Goal: Transaction & Acquisition: Obtain resource

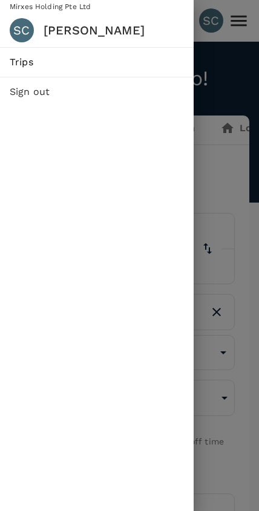
click at [85, 70] on link "Trips" at bounding box center [97, 62] width 194 height 29
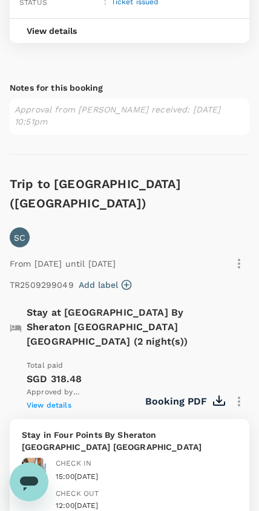
scroll to position [688, 0]
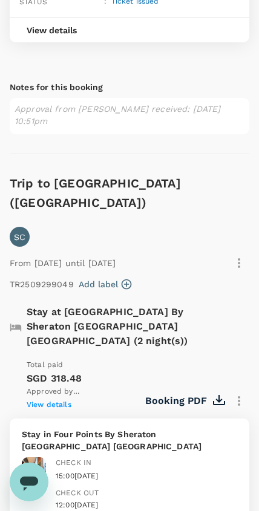
click at [219, 305] on p "Stay at [GEOGRAPHIC_DATA] By Sheraton [GEOGRAPHIC_DATA] [GEOGRAPHIC_DATA] (2 ni…" at bounding box center [127, 327] width 200 height 44
click at [239, 396] on icon "button" at bounding box center [239, 401] width 2 height 10
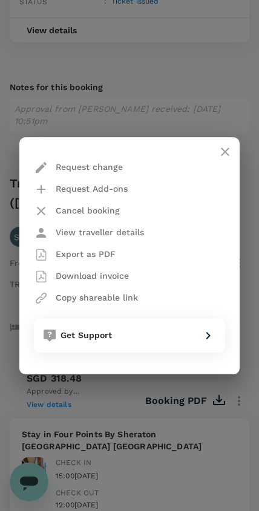
click at [229, 154] on icon "close" at bounding box center [225, 152] width 15 height 15
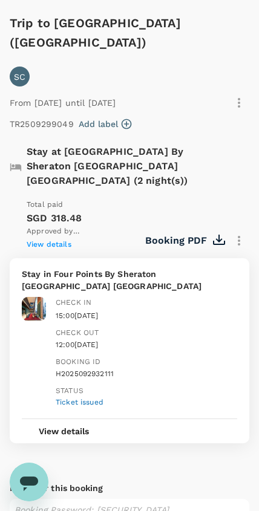
scroll to position [850, 0]
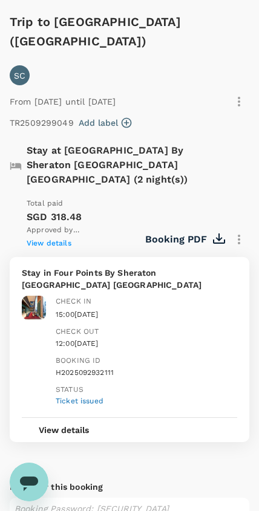
click at [192, 338] on div "12:00[DATE]" at bounding box center [147, 344] width 182 height 12
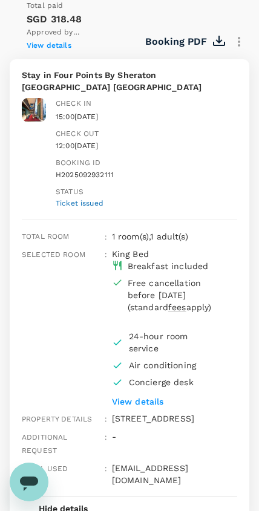
scroll to position [1042, 0]
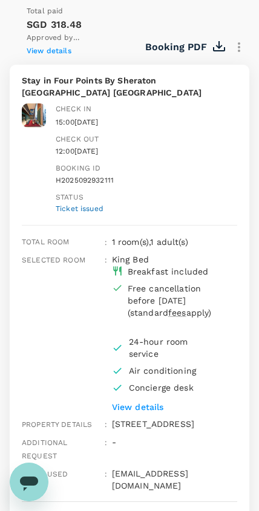
click at [148, 401] on p "View details" at bounding box center [173, 407] width 123 height 12
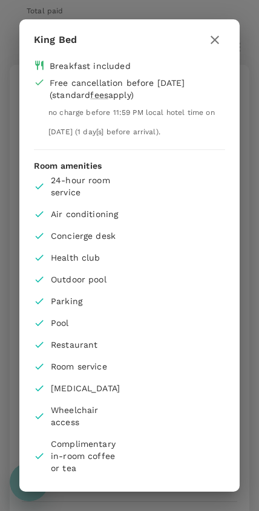
click at [221, 45] on icon "button" at bounding box center [215, 40] width 15 height 15
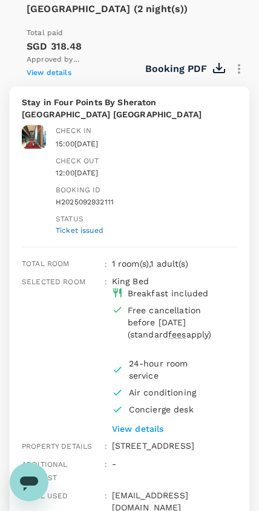
scroll to position [1020, 0]
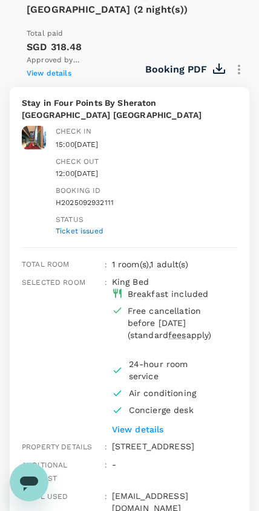
click at [243, 62] on icon "button" at bounding box center [239, 69] width 15 height 15
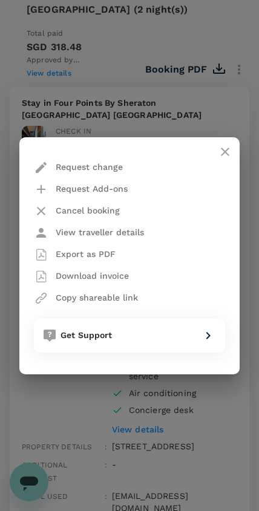
click at [124, 276] on p "Download invoice" at bounding box center [92, 276] width 73 height 12
click at [230, 147] on icon "close" at bounding box center [225, 152] width 15 height 15
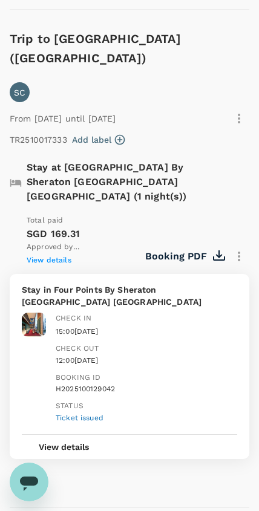
scroll to position [1671, 0]
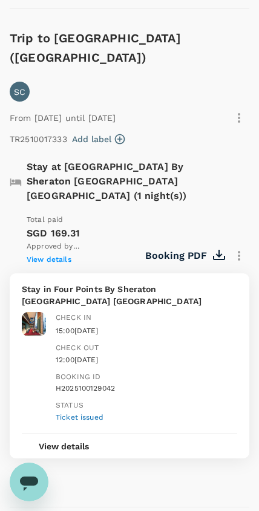
click at [238, 249] on icon "button" at bounding box center [239, 256] width 15 height 15
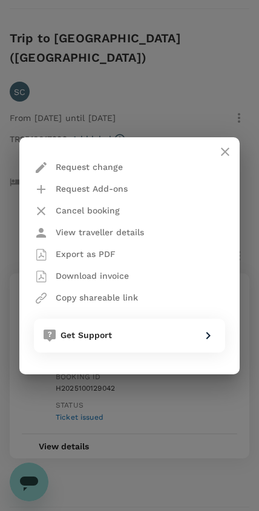
click at [157, 280] on div "Download invoice" at bounding box center [129, 277] width 191 height 22
click at [107, 278] on p "Download invoice" at bounding box center [92, 276] width 73 height 12
click at [228, 151] on icon "close" at bounding box center [225, 152] width 15 height 15
